Goal: Transaction & Acquisition: Purchase product/service

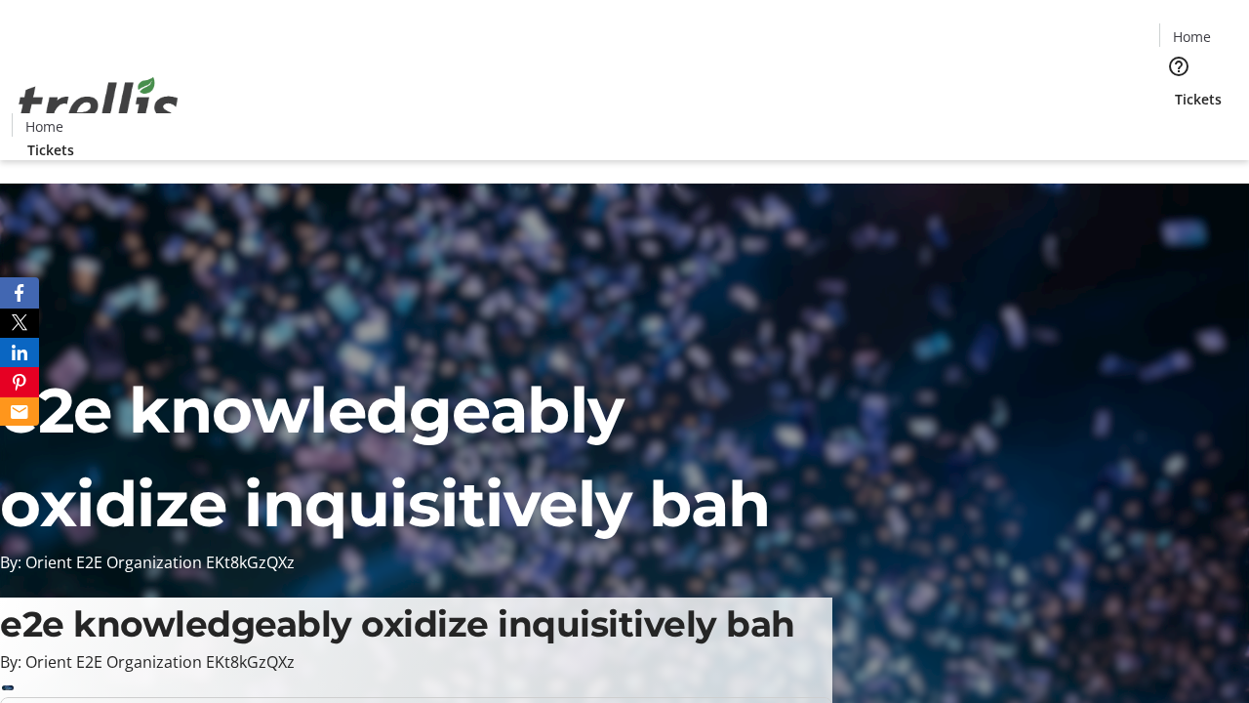
click at [1175, 89] on span "Tickets" at bounding box center [1198, 99] width 47 height 20
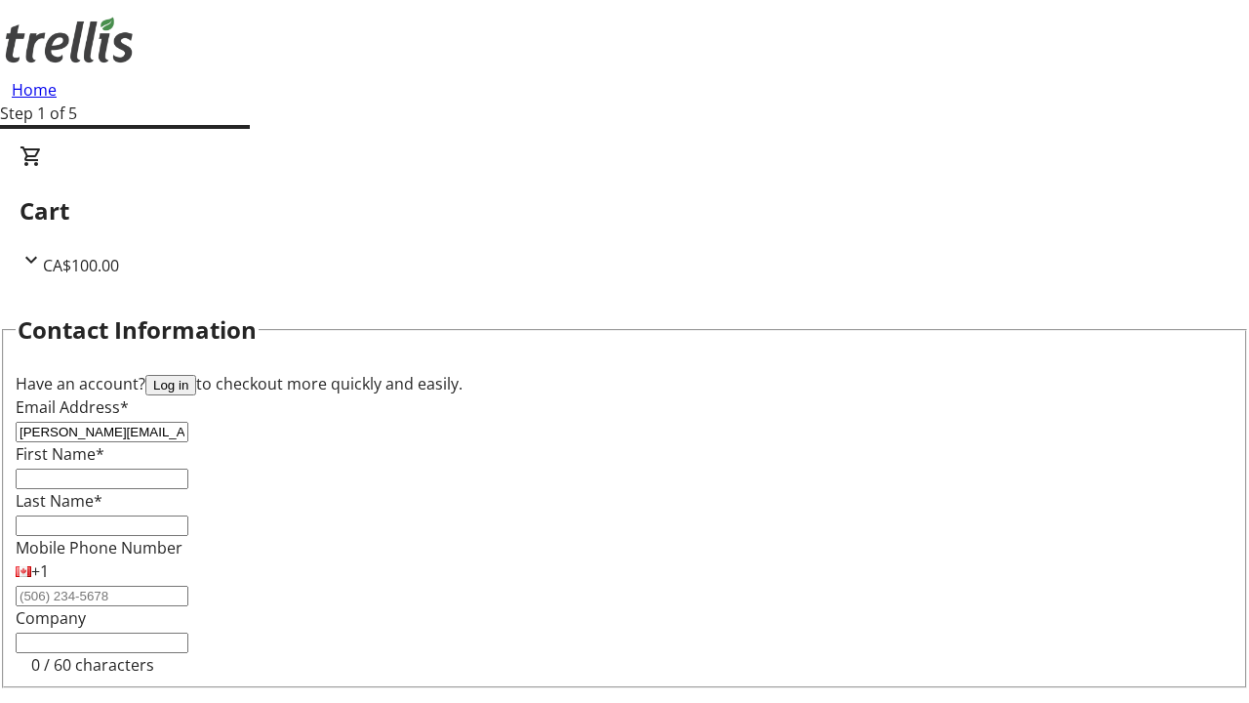
type input "[PERSON_NAME][EMAIL_ADDRESS][DOMAIN_NAME]"
type input "[PERSON_NAME]"
